Goal: Check status: Check status

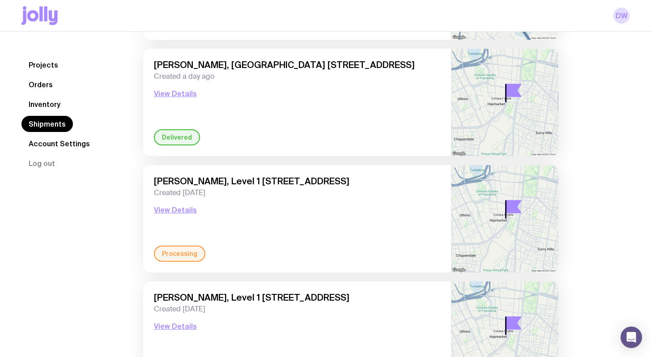
scroll to position [188, 0]
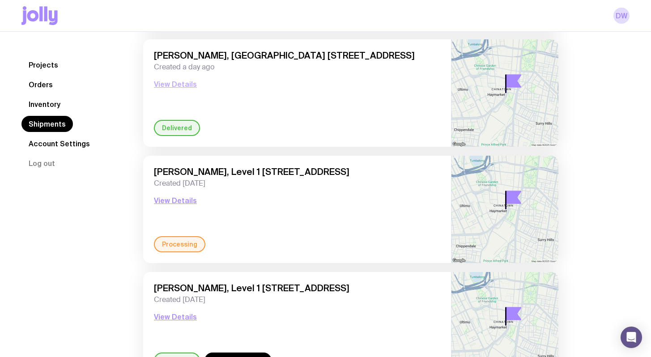
click at [181, 85] on button "View Details" at bounding box center [175, 84] width 43 height 11
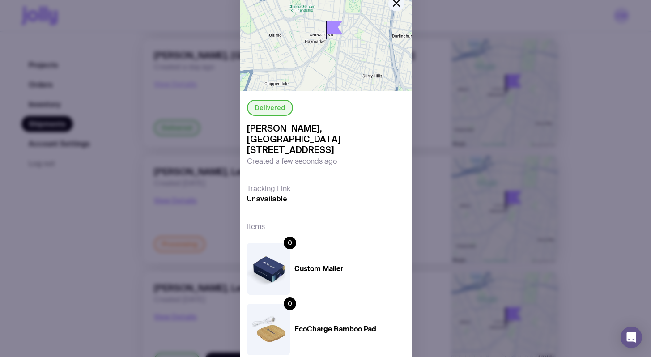
scroll to position [0, 0]
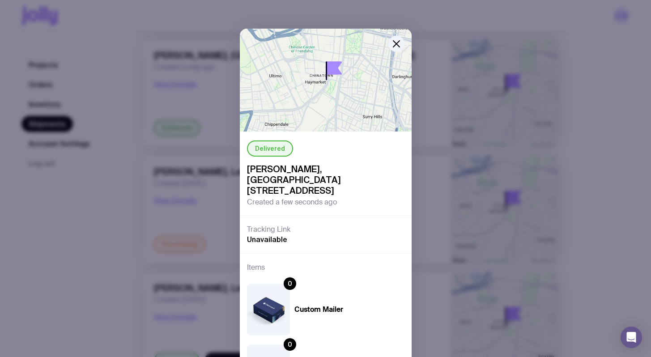
click at [118, 138] on div "Delivered [PERSON_NAME], [GEOGRAPHIC_DATA] [STREET_ADDRESS] Created a few secon…" at bounding box center [325, 178] width 651 height 357
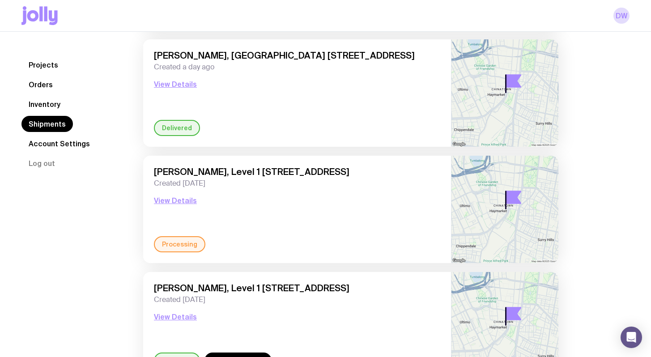
click at [170, 134] on div "Delivered" at bounding box center [177, 128] width 46 height 16
click at [166, 128] on div "Delivered" at bounding box center [177, 128] width 46 height 16
click at [162, 88] on button "View Details" at bounding box center [175, 84] width 43 height 11
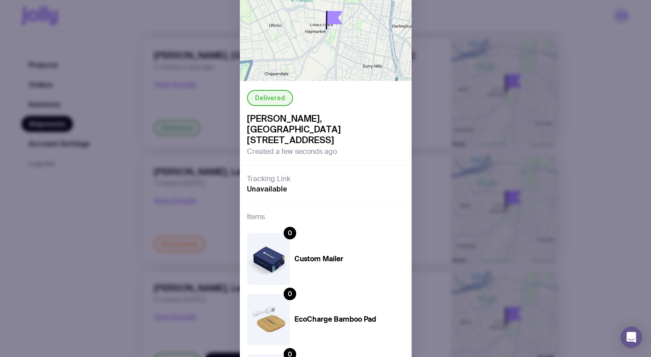
scroll to position [51, 0]
click at [223, 244] on div "Delivered [PERSON_NAME], [GEOGRAPHIC_DATA] [STREET_ADDRESS] Created a few secon…" at bounding box center [325, 178] width 651 height 357
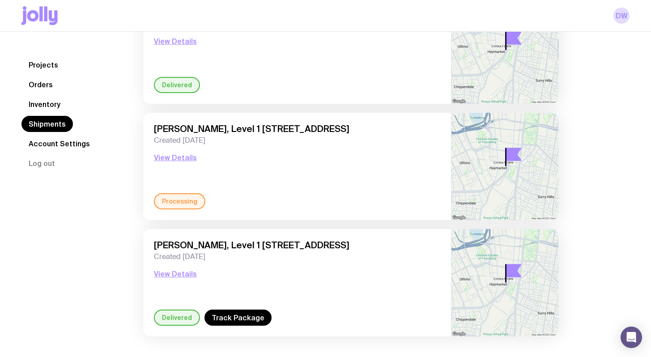
scroll to position [244, 0]
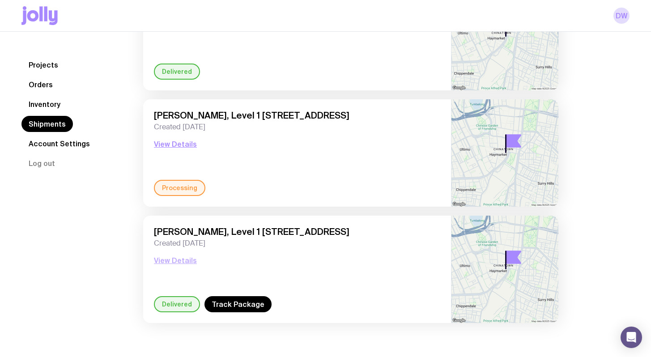
click at [174, 261] on button "View Details" at bounding box center [175, 260] width 43 height 11
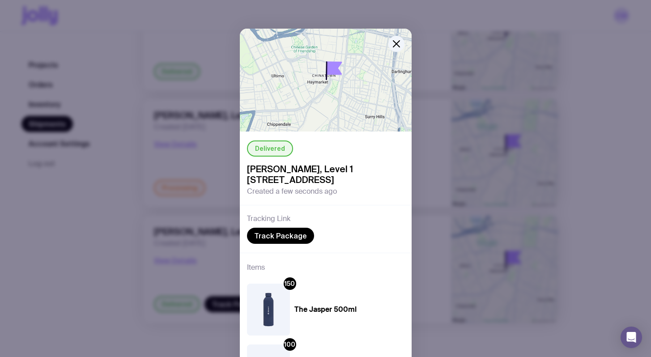
scroll to position [13, 0]
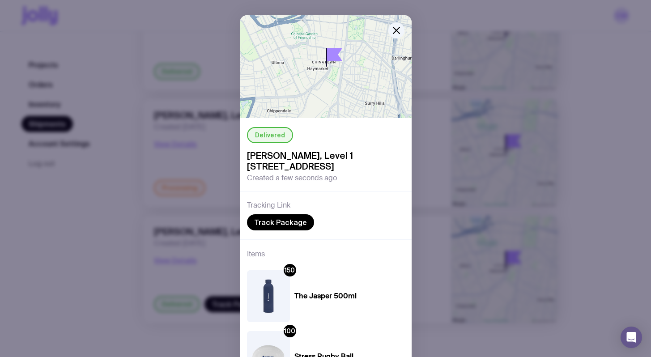
click at [128, 250] on div "Delivered [PERSON_NAME], Level 1 [STREET_ADDRESS] Created a few seconds ago Tra…" at bounding box center [325, 178] width 651 height 357
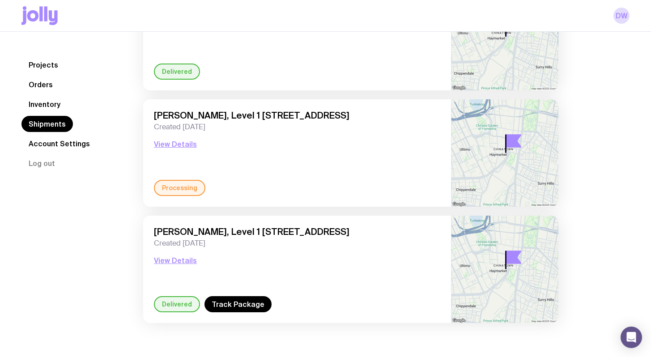
scroll to position [238, 0]
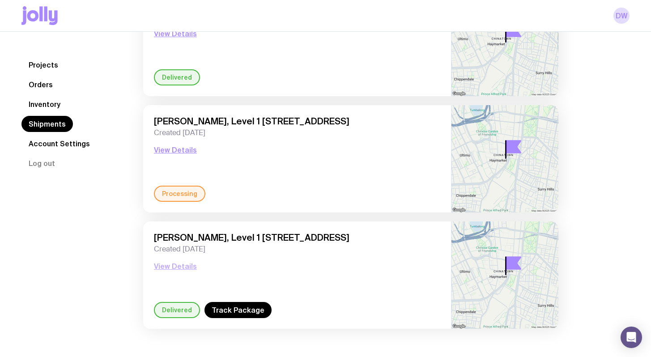
click at [161, 264] on button "View Details" at bounding box center [175, 266] width 43 height 11
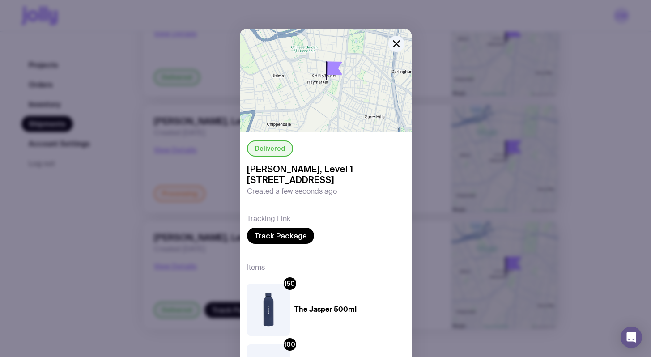
scroll to position [85, 0]
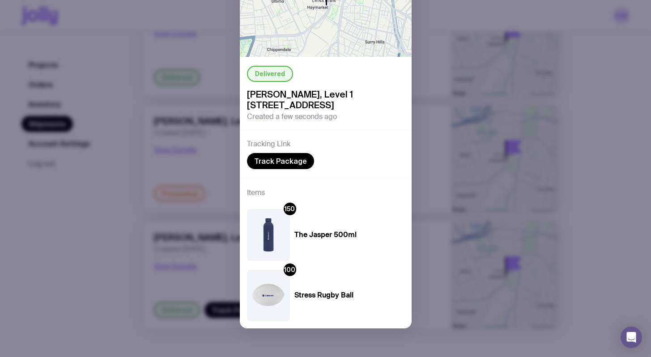
click at [128, 278] on div "Delivered [PERSON_NAME], Level 1 [STREET_ADDRESS] Created a few seconds ago Tra…" at bounding box center [325, 178] width 651 height 357
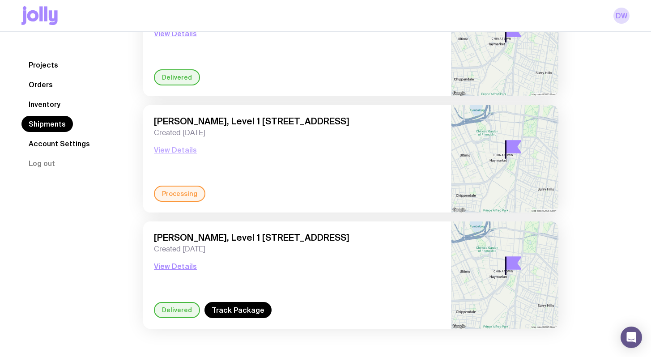
click at [183, 152] on button "View Details" at bounding box center [175, 150] width 43 height 11
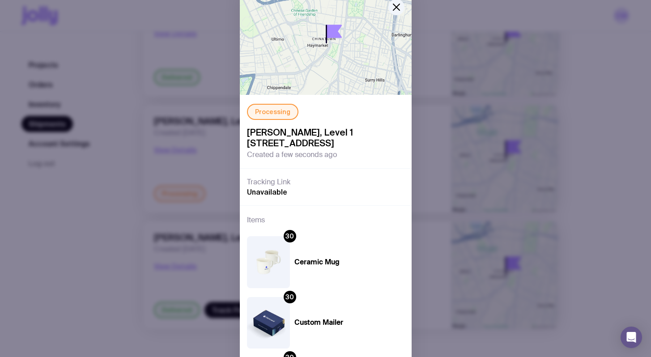
scroll to position [0, 0]
